Goal: Task Accomplishment & Management: Use online tool/utility

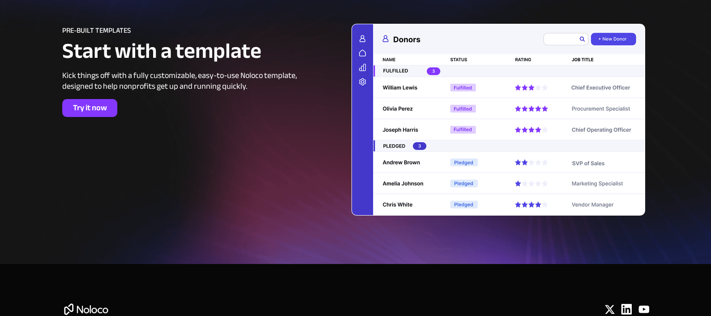
scroll to position [4013, 0]
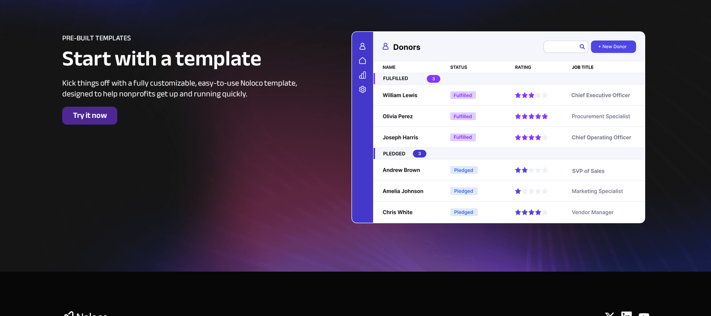
click at [105, 115] on span "Try it now" at bounding box center [89, 116] width 55 height 10
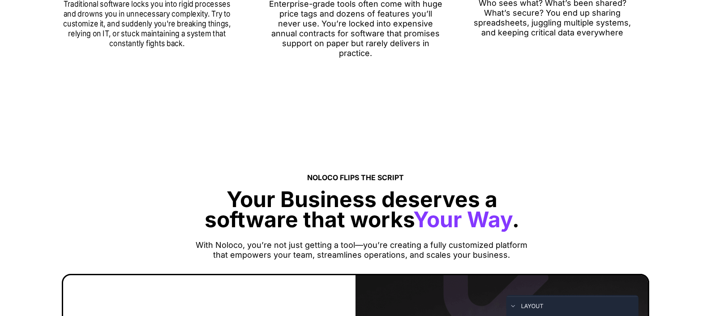
scroll to position [652, 0]
